Goal: Find specific page/section: Find specific page/section

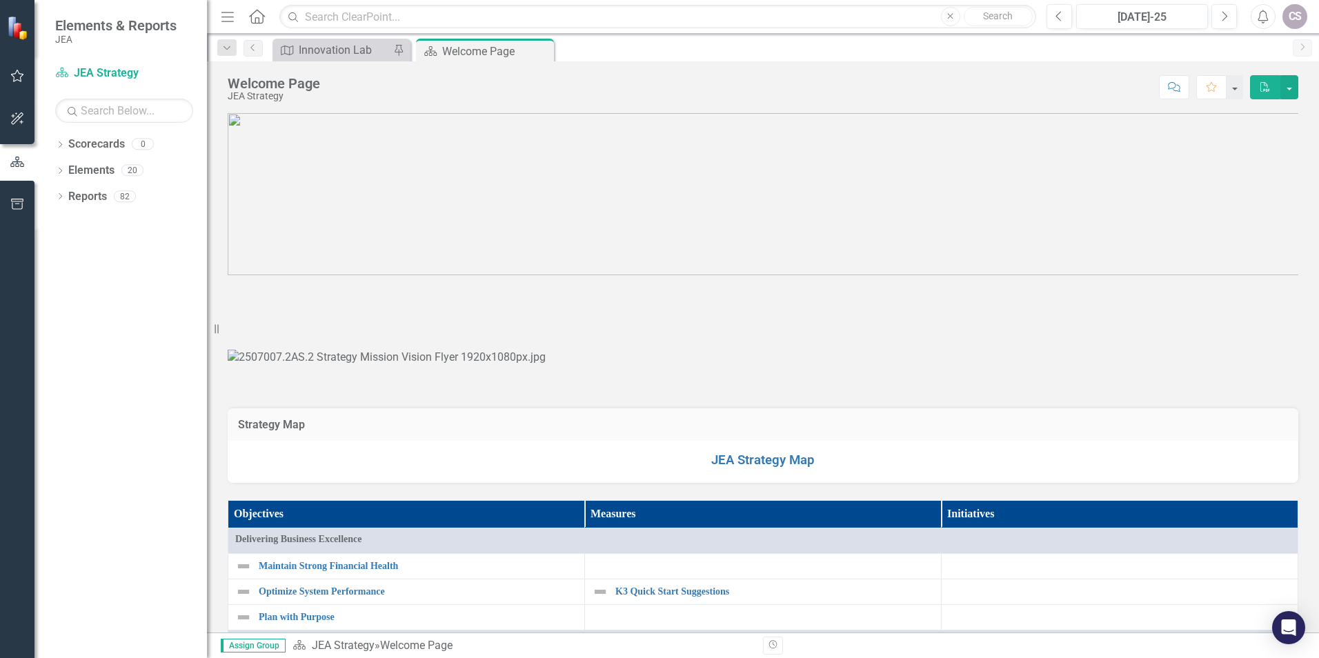
scroll to position [69, 0]
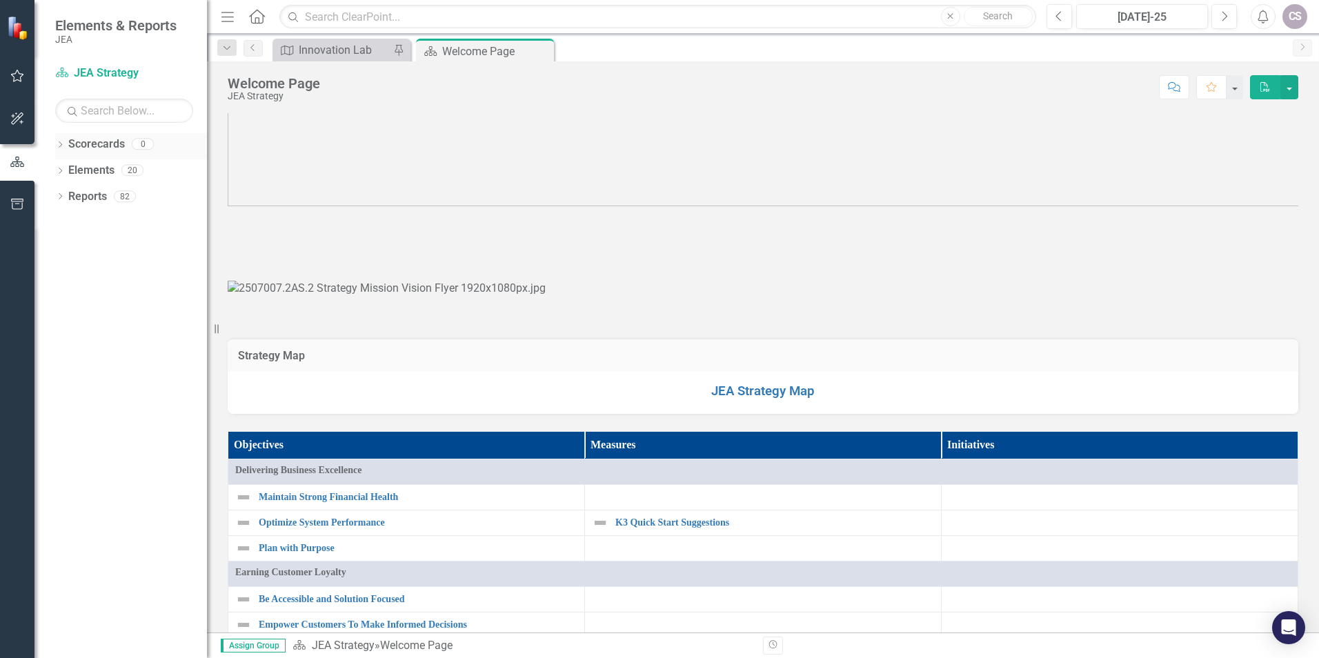
click at [98, 143] on link "Scorecards" at bounding box center [96, 145] width 57 height 16
click at [63, 146] on icon "Dropdown" at bounding box center [60, 146] width 10 height 8
click at [63, 196] on icon "Dropdown" at bounding box center [60, 198] width 10 height 8
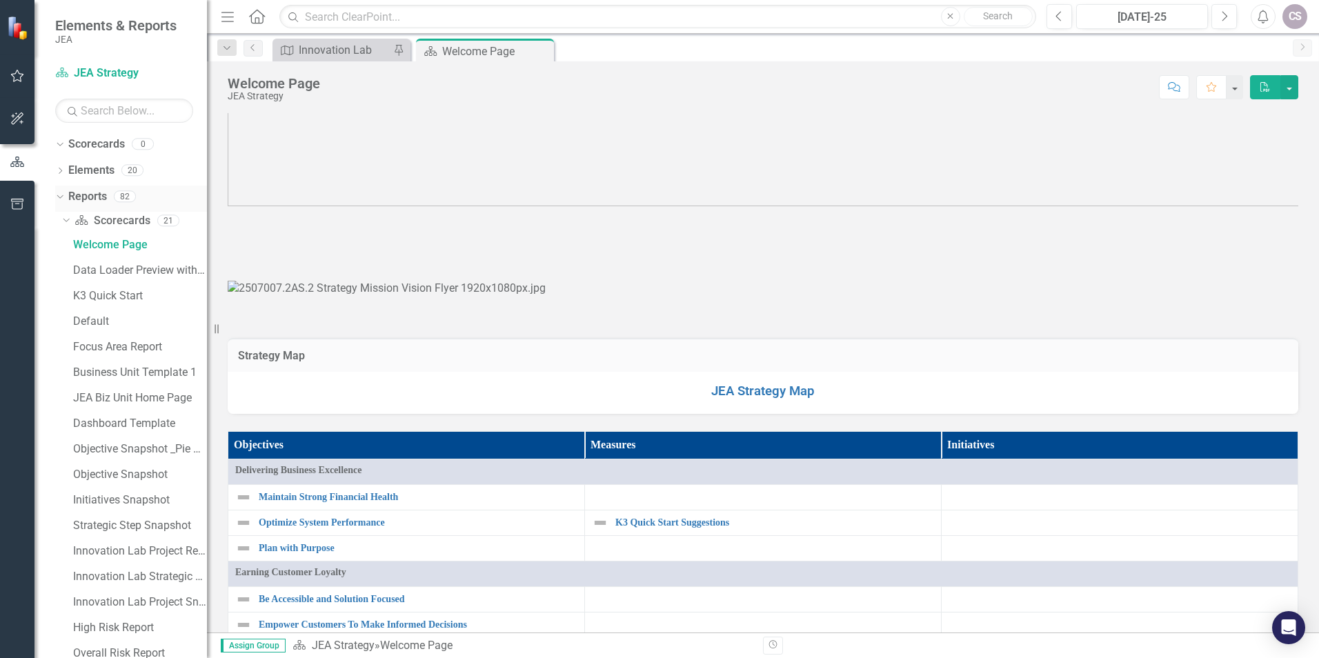
click at [84, 196] on link "Reports" at bounding box center [87, 197] width 39 height 16
click at [85, 170] on link "Elements" at bounding box center [91, 171] width 46 height 16
click at [56, 170] on icon "Dropdown" at bounding box center [60, 172] width 10 height 8
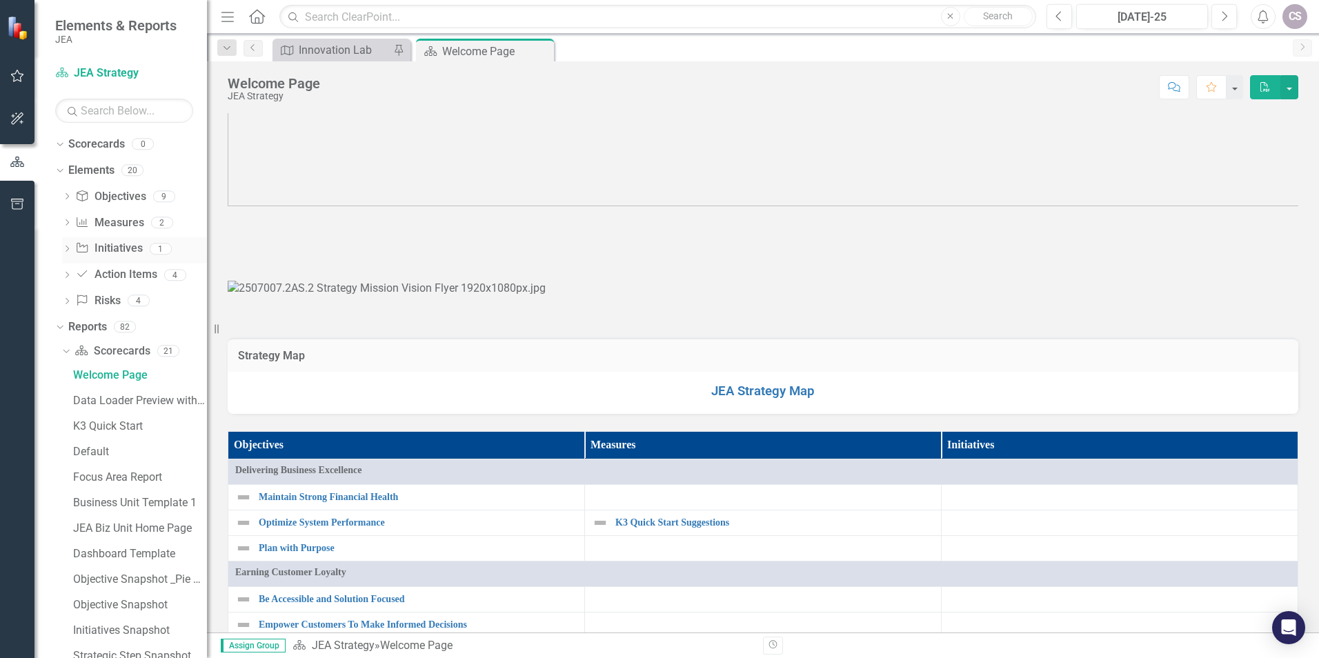
click at [126, 248] on link "Initiative Initiatives" at bounding box center [108, 249] width 67 height 16
click at [67, 249] on icon "Dropdown" at bounding box center [67, 250] width 10 height 8
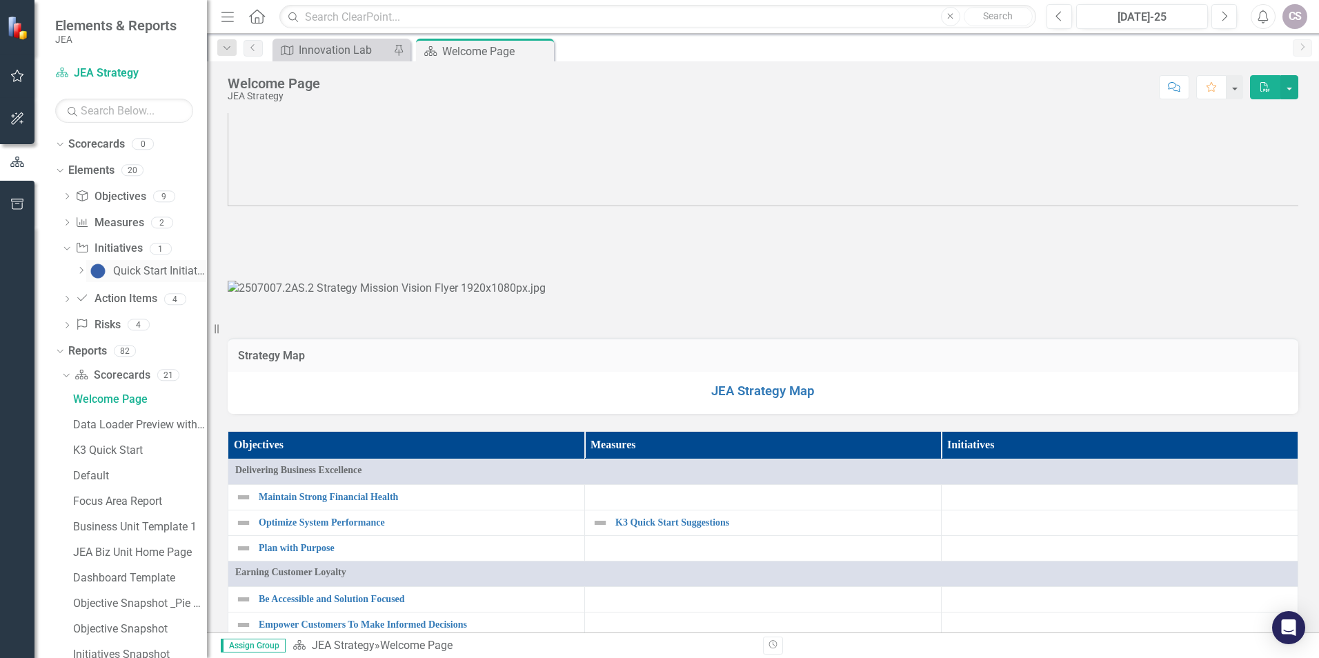
click at [130, 271] on div "Quick Start Initiatives" at bounding box center [160, 271] width 94 height 12
